Goal: Information Seeking & Learning: Check status

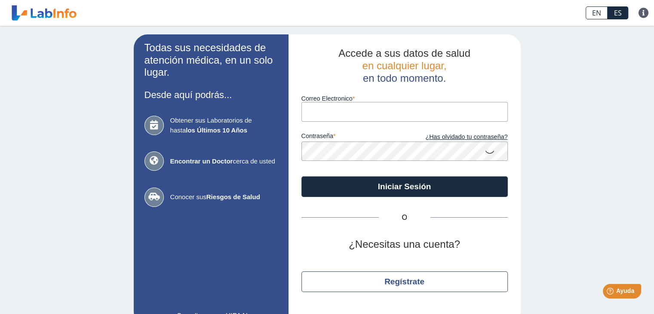
type input "[EMAIL_ADDRESS][DOMAIN_NAME]"
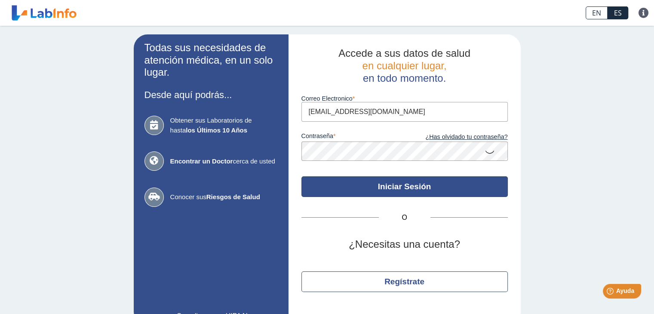
click at [404, 185] on button "Iniciar Sesión" at bounding box center [405, 186] width 207 height 21
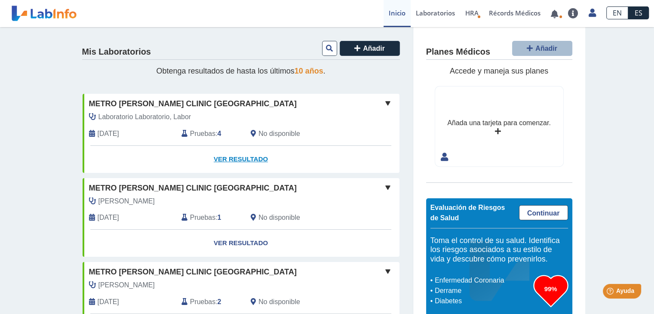
click at [226, 152] on link "Ver Resultado" at bounding box center [241, 159] width 317 height 27
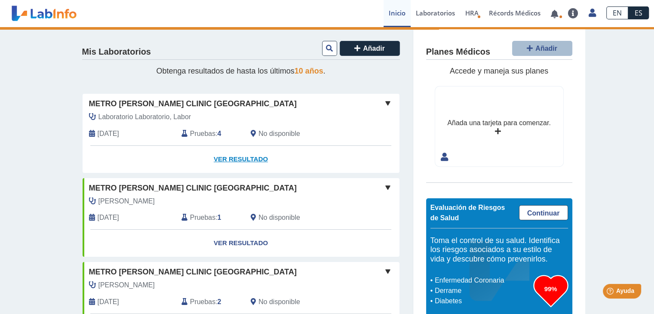
click at [244, 160] on link "Ver Resultado" at bounding box center [241, 159] width 317 height 27
click at [172, 116] on span "Laboratorio Laboratorio, Labor" at bounding box center [145, 117] width 93 height 10
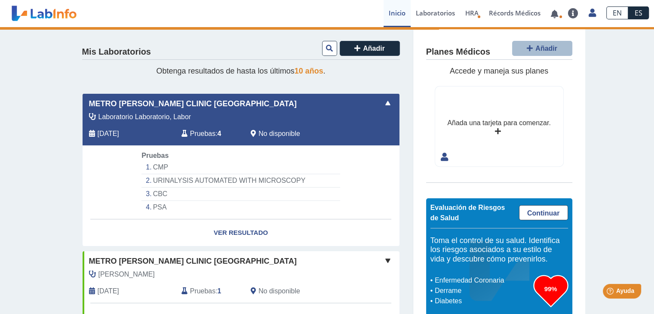
click at [159, 164] on li "CMP" at bounding box center [241, 167] width 198 height 13
click at [240, 233] on link "Ver Resultado" at bounding box center [241, 232] width 317 height 27
click at [239, 229] on link "Ver Resultado" at bounding box center [241, 232] width 317 height 27
click at [527, 213] on span "Continuar" at bounding box center [543, 213] width 33 height 7
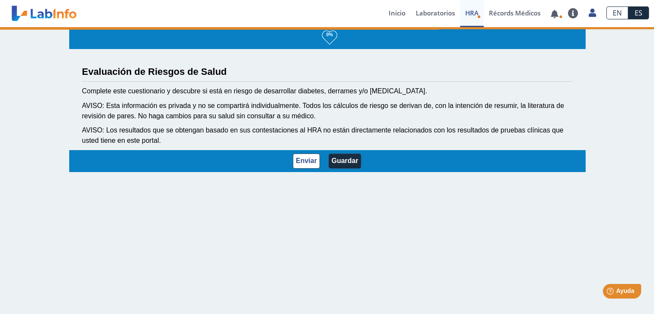
select select "4: 230"
select select "12: 273"
select select "8: 281"
select select "9: 141"
select select "25: 192"
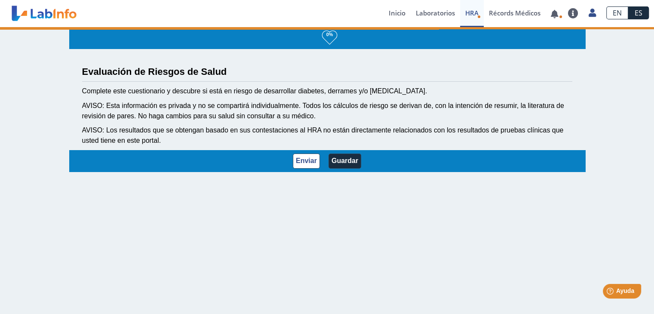
select select "4: 146"
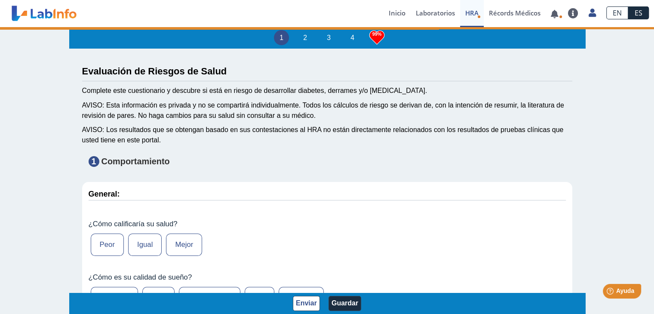
click at [180, 240] on label "Mejor" at bounding box center [184, 245] width 36 height 22
click at [0, 0] on input "Mejor" at bounding box center [0, 0] width 0 height 0
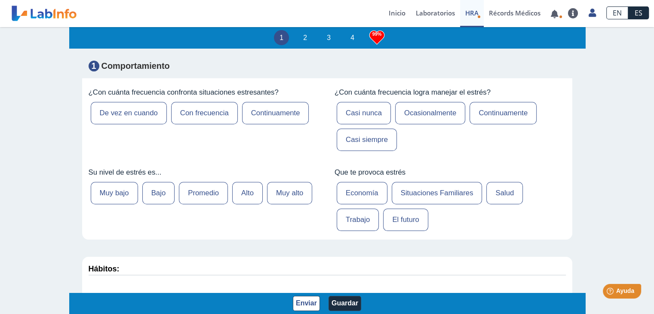
scroll to position [296, 0]
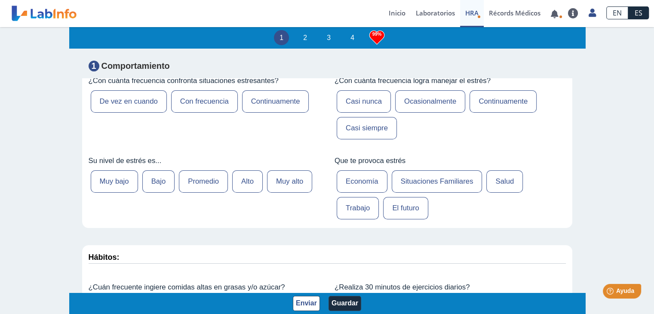
click at [354, 199] on label "Trabajo" at bounding box center [358, 208] width 42 height 22
click at [0, 0] on input "Trabajo" at bounding box center [0, 0] width 0 height 0
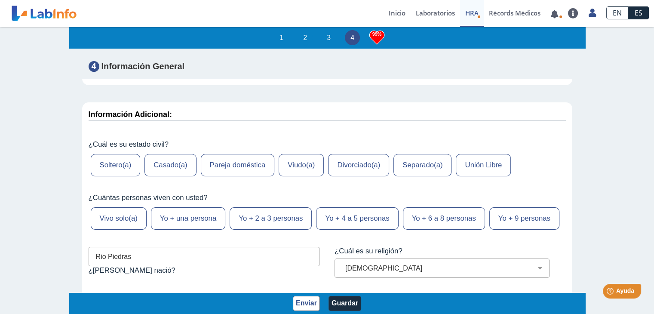
scroll to position [3633, 0]
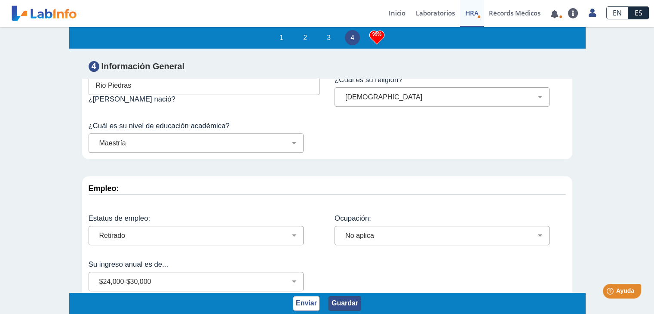
click at [342, 302] on button "Guardar" at bounding box center [345, 303] width 33 height 15
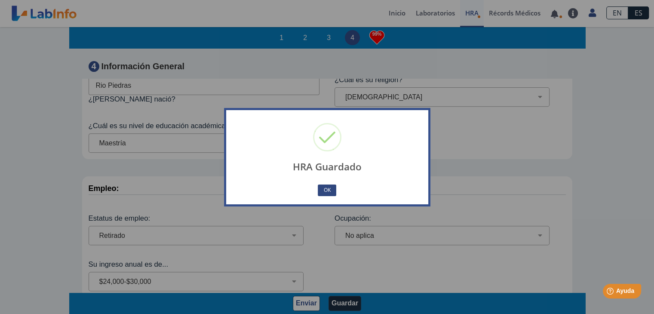
click at [330, 189] on button "OK" at bounding box center [327, 191] width 18 height 12
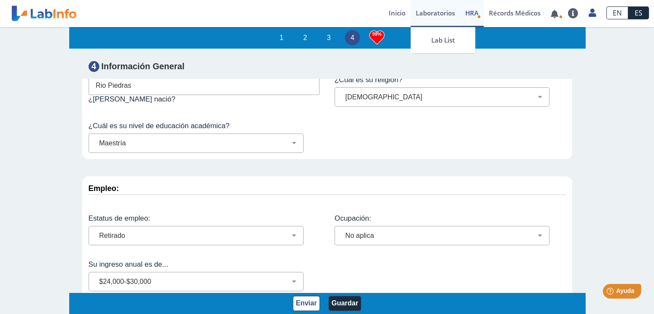
click at [452, 11] on link "Laboratorios" at bounding box center [435, 13] width 49 height 27
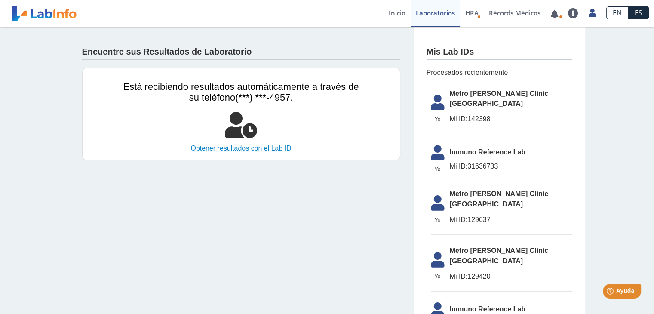
click at [260, 146] on link "Obtener resultados con el Lab ID" at bounding box center [241, 148] width 236 height 10
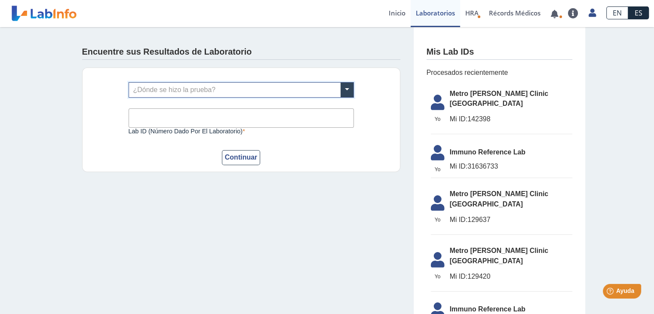
click at [252, 184] on div "Encuentre sus Resultados de Laboratorio ¿Dónde se hizo la prueba? Lab ID (númer…" at bounding box center [241, 106] width 344 height 158
click at [247, 156] on button "Continuar" at bounding box center [241, 157] width 39 height 15
click at [341, 85] on span at bounding box center [347, 90] width 13 height 15
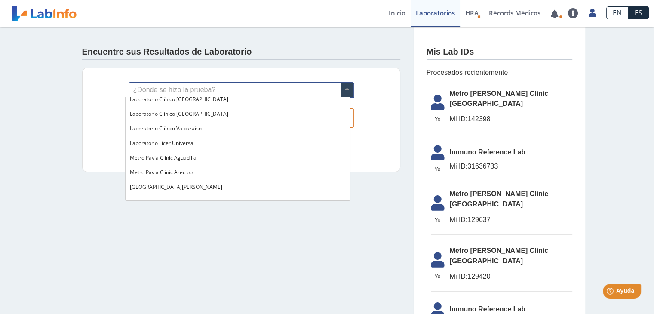
scroll to position [545, 0]
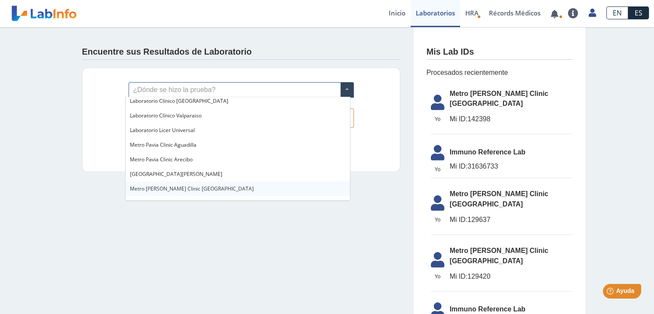
click at [177, 185] on span "Metro [PERSON_NAME] Clinic [GEOGRAPHIC_DATA]" at bounding box center [192, 188] width 124 height 7
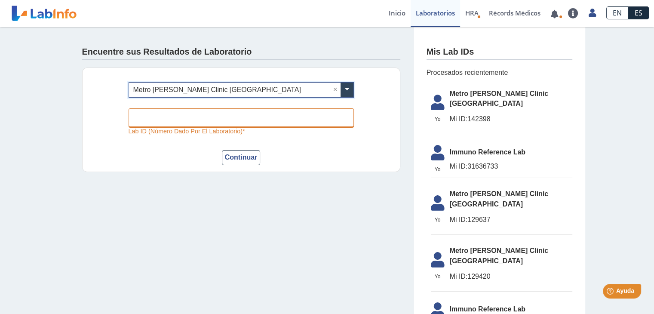
click at [192, 119] on input "Lab ID (número dado por el laboratorio)" at bounding box center [241, 117] width 225 height 19
click at [136, 172] on div "Encuentre sus Resultados de Laboratorio ¿Dónde se hizo la prueba? × Metro [PERS…" at bounding box center [241, 106] width 344 height 158
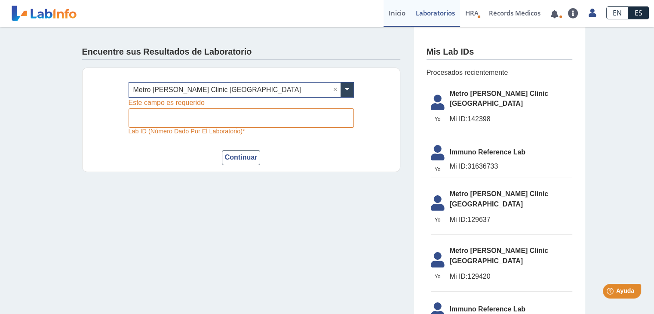
click at [398, 13] on link "Inicio" at bounding box center [397, 13] width 27 height 27
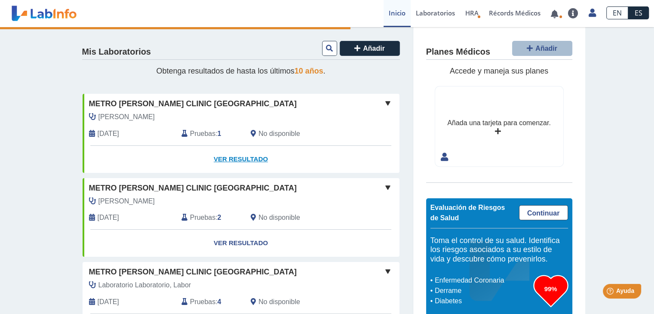
click at [224, 158] on link "Ver Resultado" at bounding box center [241, 159] width 317 height 27
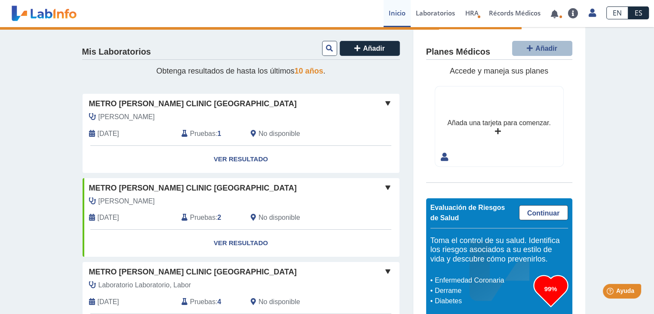
click at [197, 132] on span "Pruebas" at bounding box center [202, 134] width 25 height 10
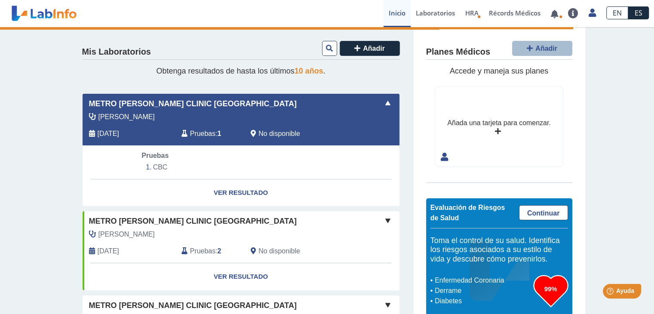
click at [158, 167] on li "CBC" at bounding box center [241, 167] width 198 height 13
click at [195, 133] on span "Pruebas" at bounding box center [202, 134] width 25 height 10
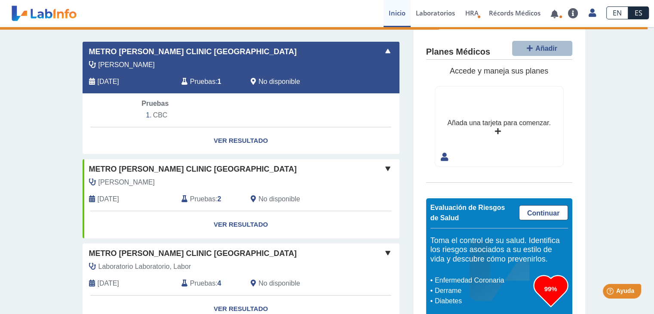
scroll to position [51, 0]
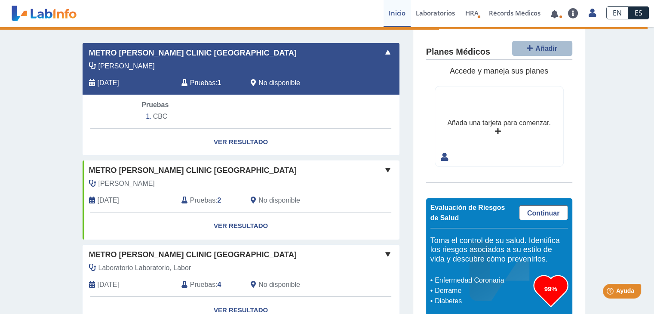
select select "***"
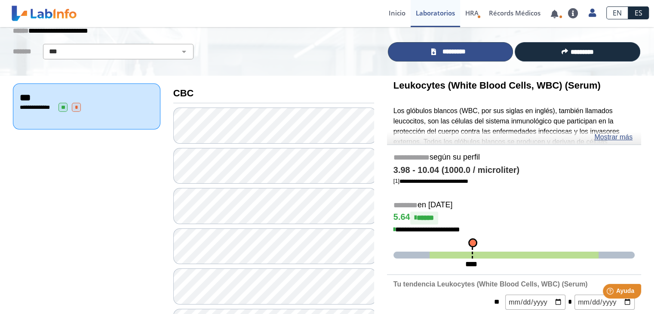
click at [462, 51] on span "*********" at bounding box center [453, 52] width 31 height 10
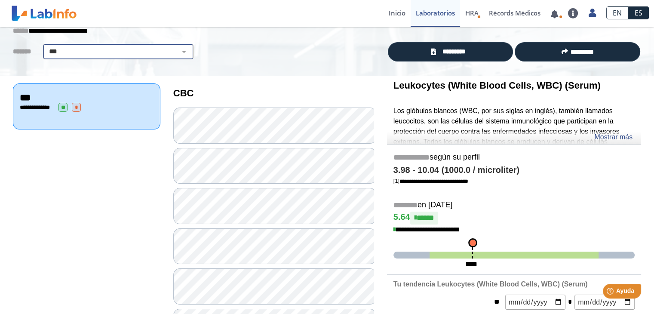
click at [179, 54] on select "**********" at bounding box center [118, 51] width 145 height 10
select select
click at [46, 46] on select "**********" at bounding box center [118, 51] width 145 height 10
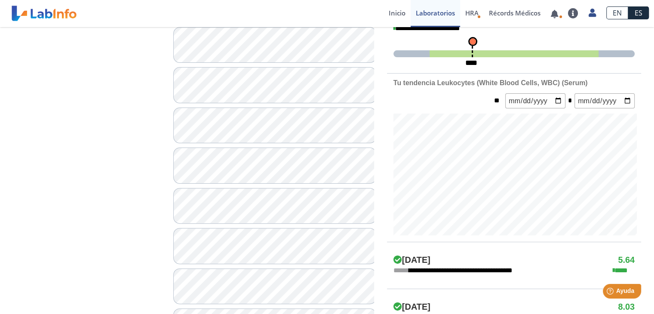
scroll to position [203, 0]
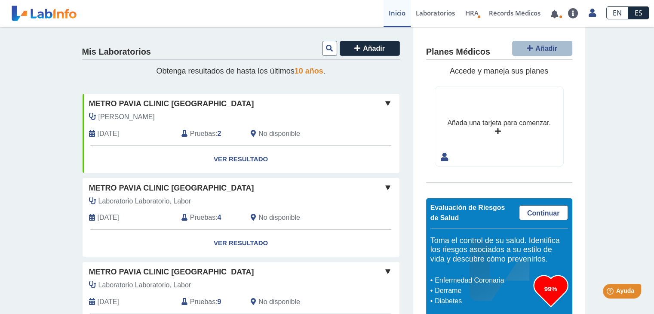
click at [160, 190] on span "Metro Pavia Clinic [GEOGRAPHIC_DATA]" at bounding box center [171, 188] width 165 height 12
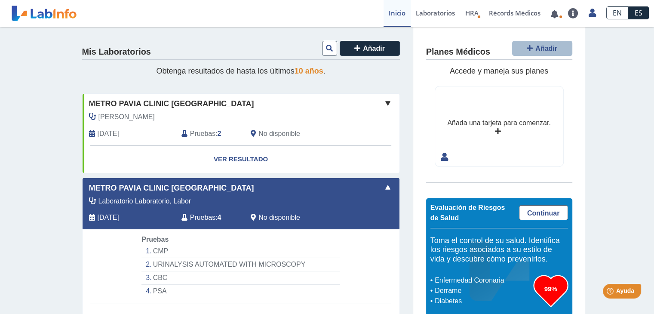
click at [156, 276] on li "CBC" at bounding box center [241, 277] width 198 height 13
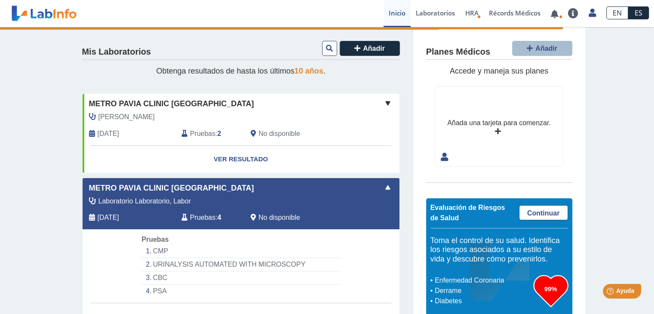
select select "***"
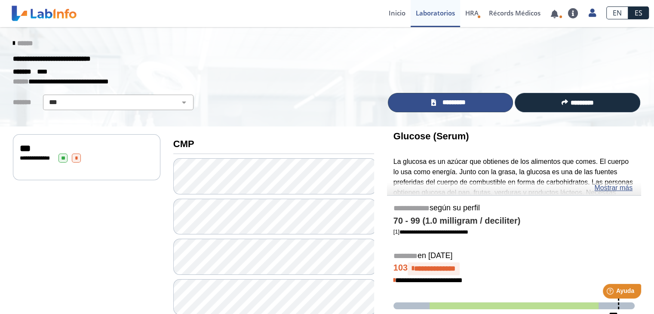
click at [471, 105] on link "*********" at bounding box center [451, 102] width 126 height 19
